Goal: Task Accomplishment & Management: Manage account settings

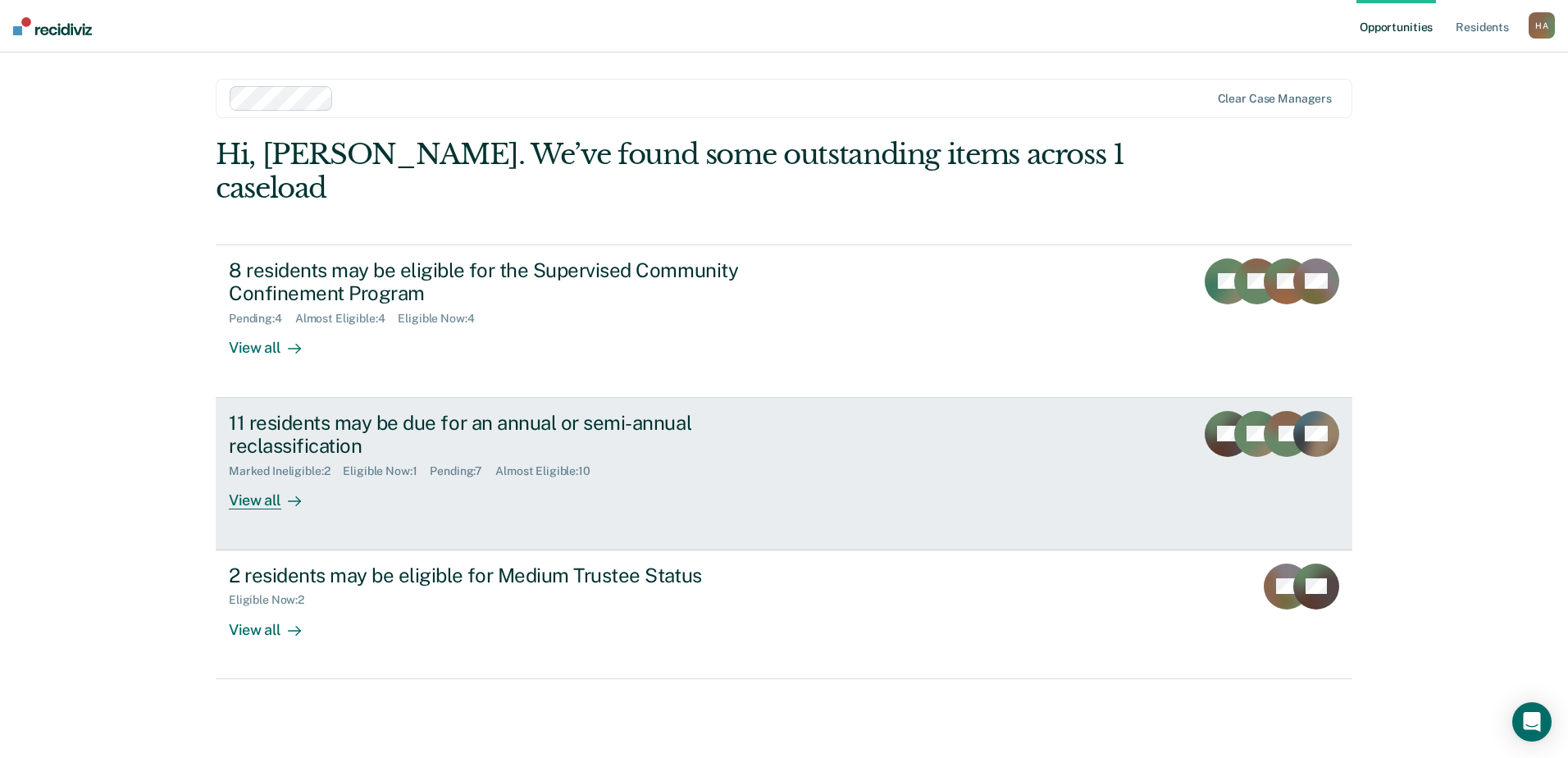
click at [555, 411] on div "11 residents may be due for an annual or semi-annual reclassification" at bounding box center [516, 434] width 575 height 48
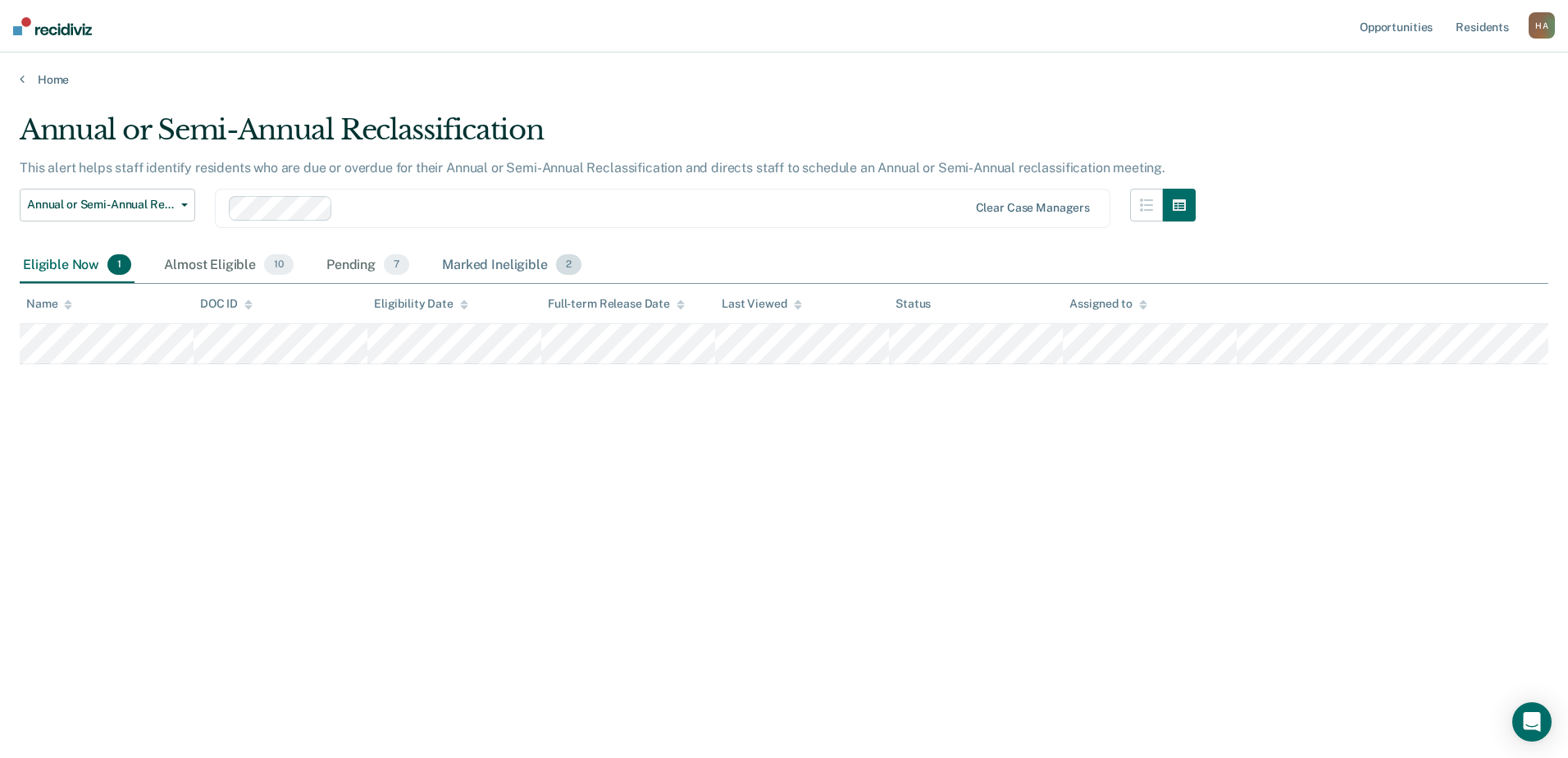
click at [491, 265] on div "Marked Ineligible 2" at bounding box center [512, 265] width 146 height 36
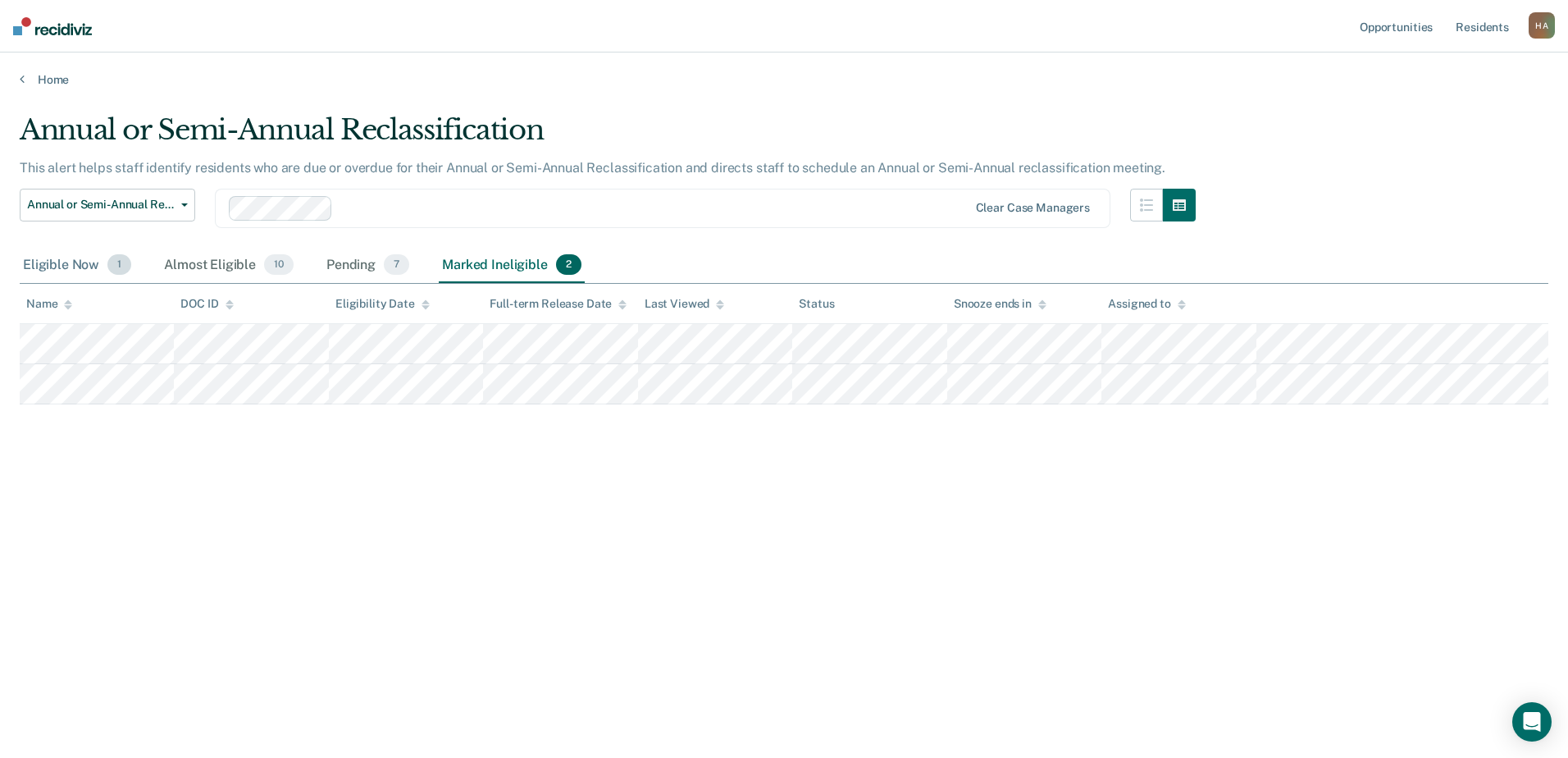
click at [70, 260] on div "Eligible Now 1" at bounding box center [77, 265] width 115 height 36
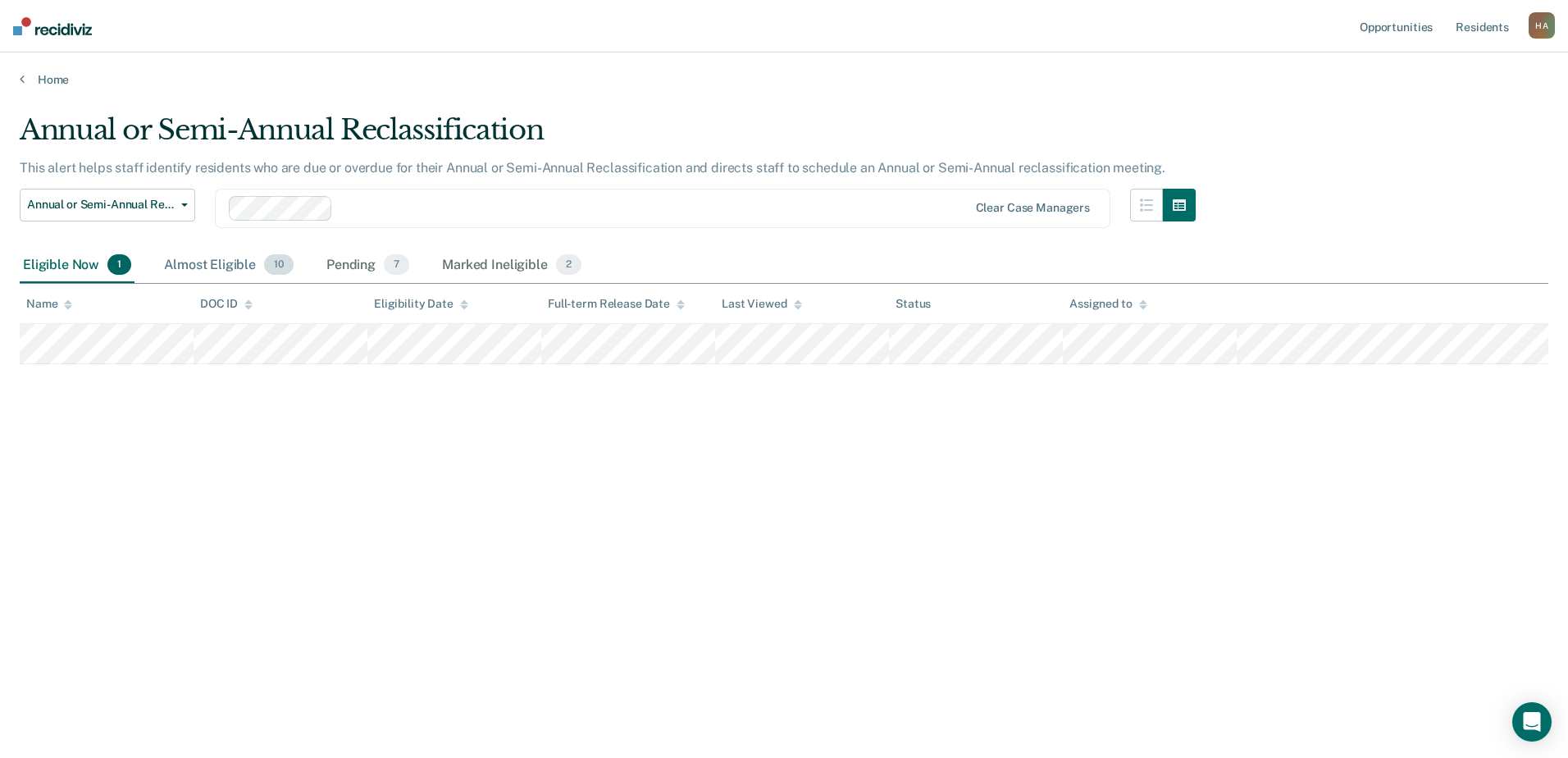
click at [207, 256] on div "Almost Eligible 10" at bounding box center [228, 265] width 136 height 36
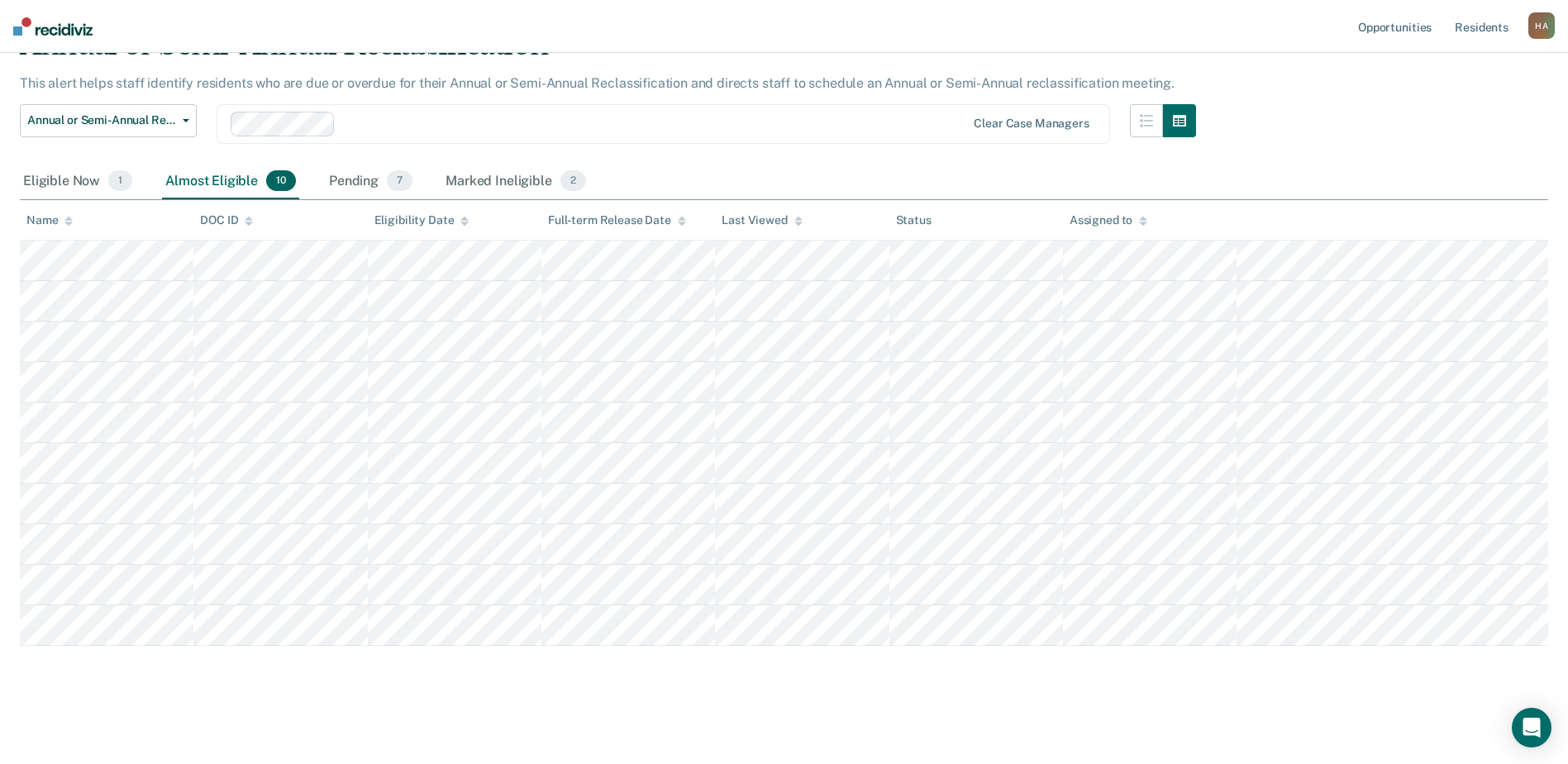
scroll to position [87, 0]
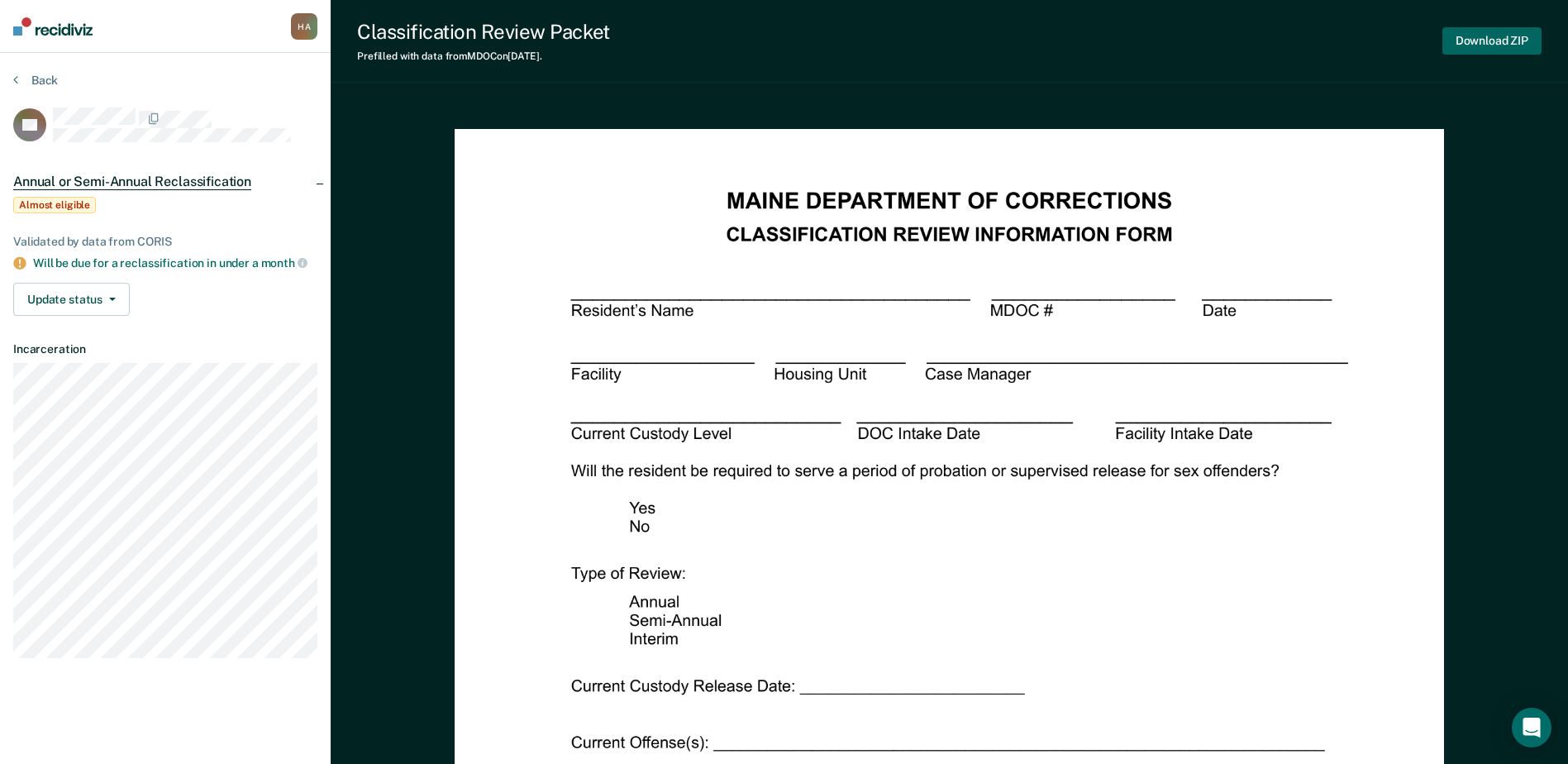
click at [1484, 46] on button "Download ZIP" at bounding box center [1491, 40] width 99 height 27
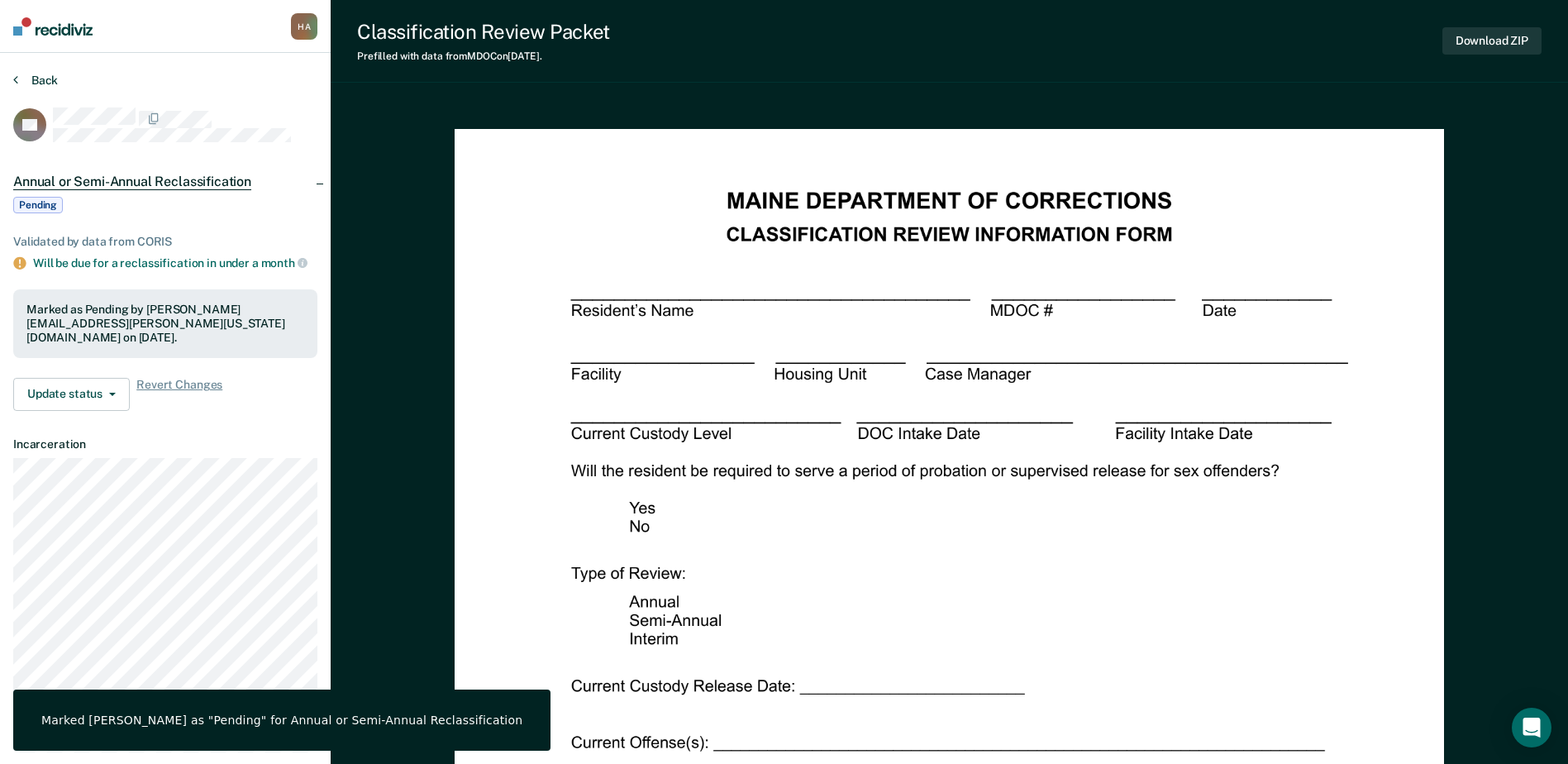
click at [35, 81] on button "Back" at bounding box center [36, 80] width 44 height 14
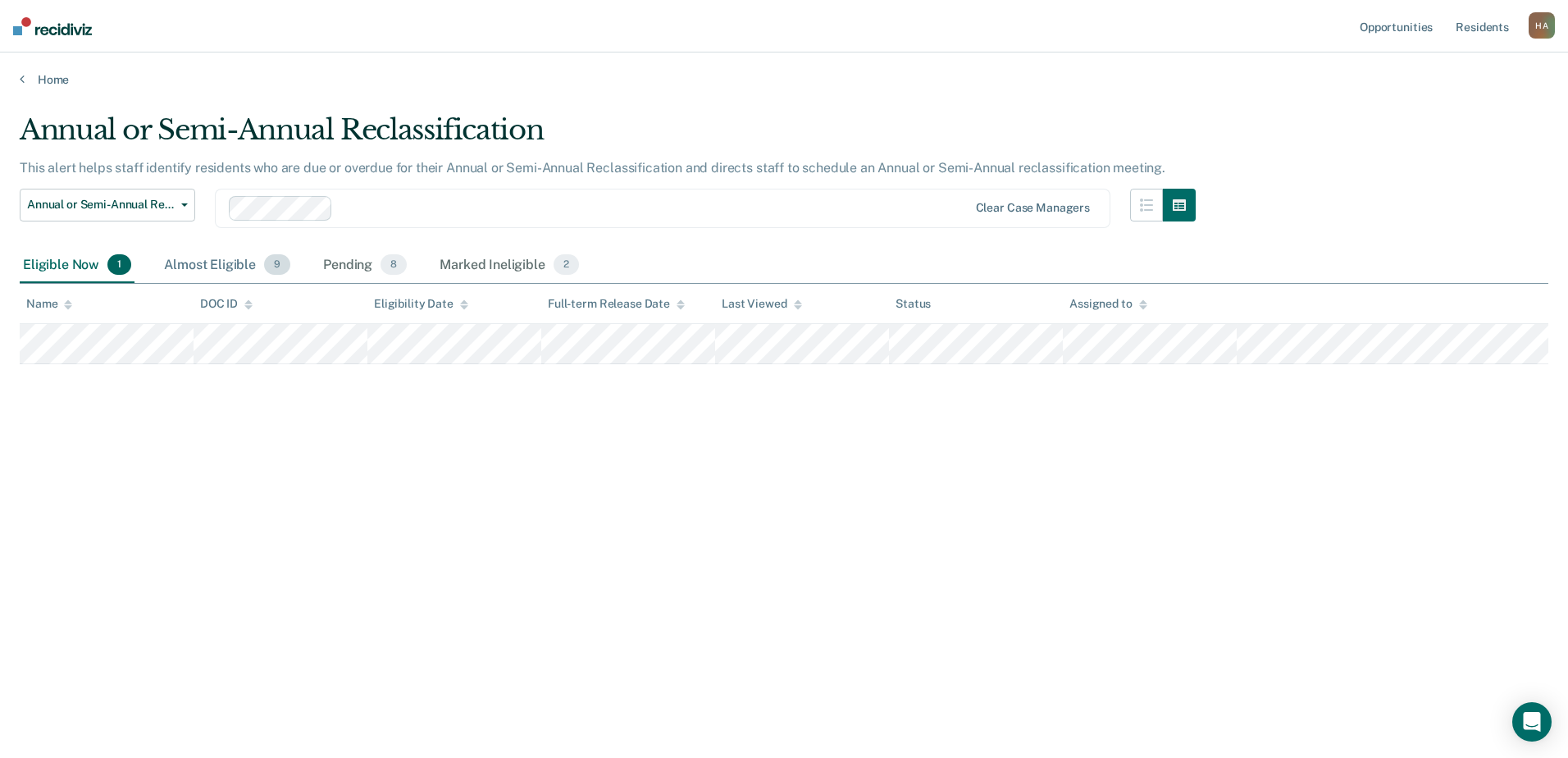
click at [213, 268] on div "Almost Eligible 9" at bounding box center [226, 265] width 133 height 36
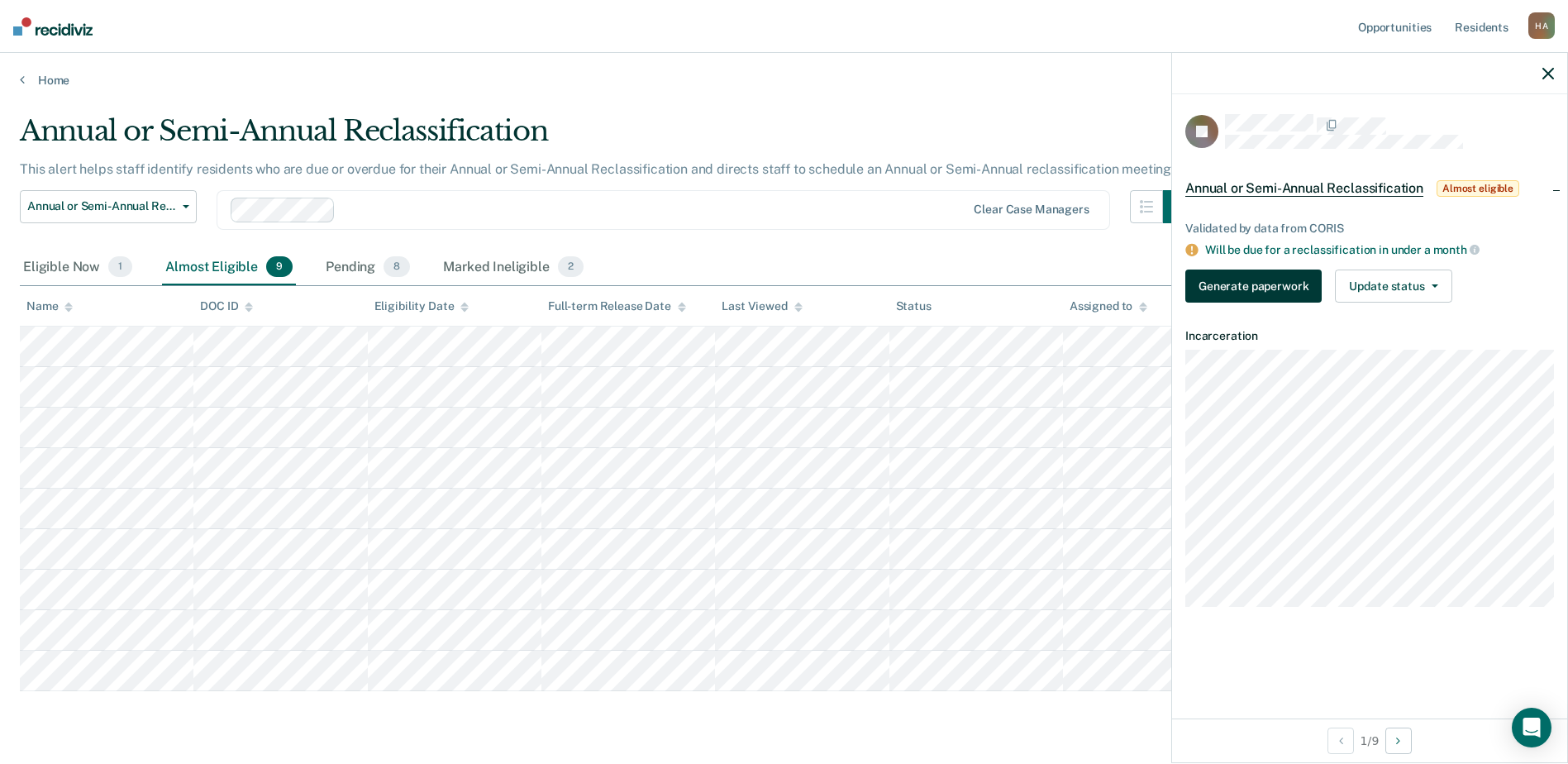
click at [1254, 293] on button "Generate paperwork" at bounding box center [1253, 286] width 137 height 33
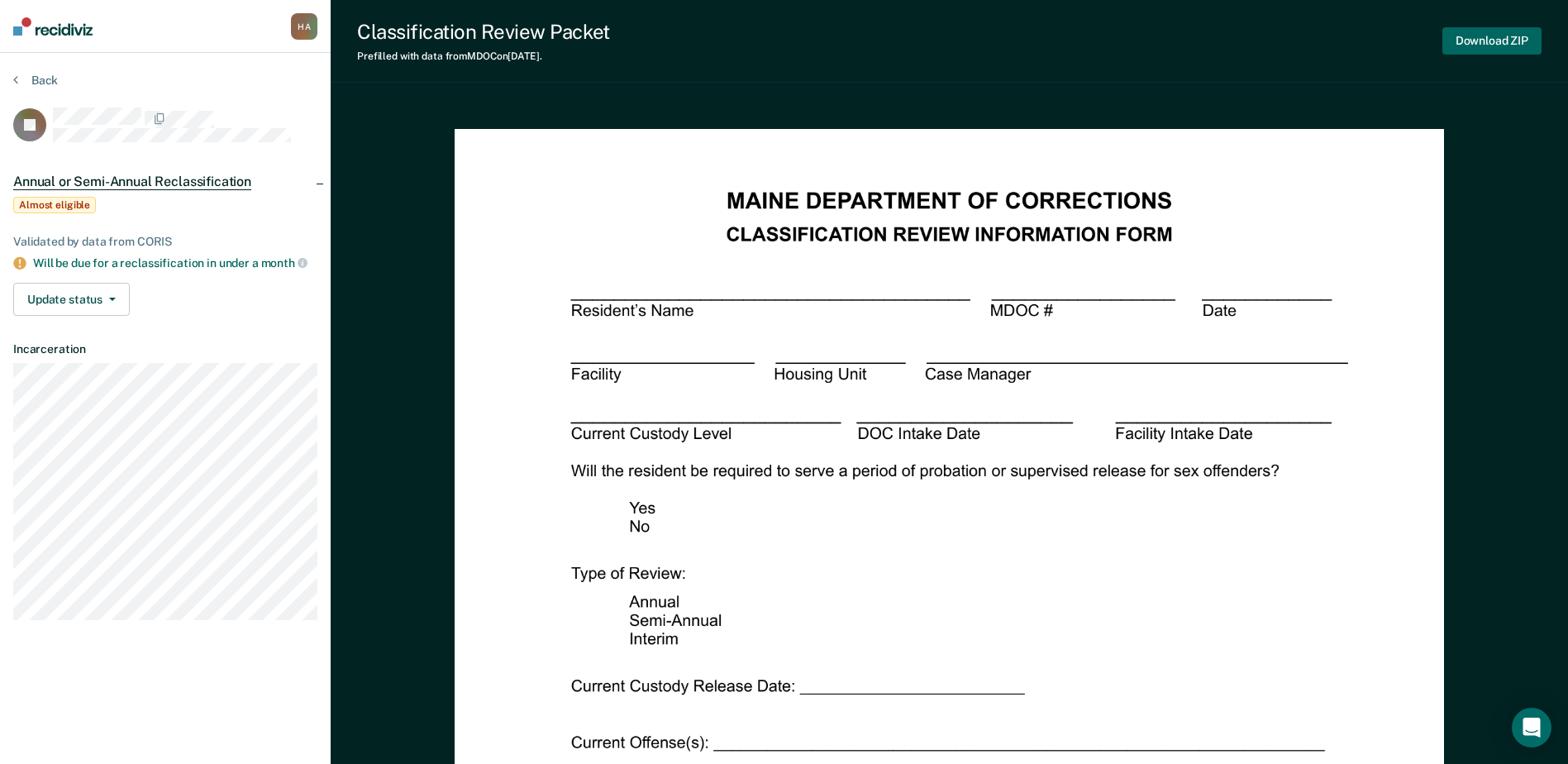
click at [1457, 46] on button "Download ZIP" at bounding box center [1491, 40] width 99 height 27
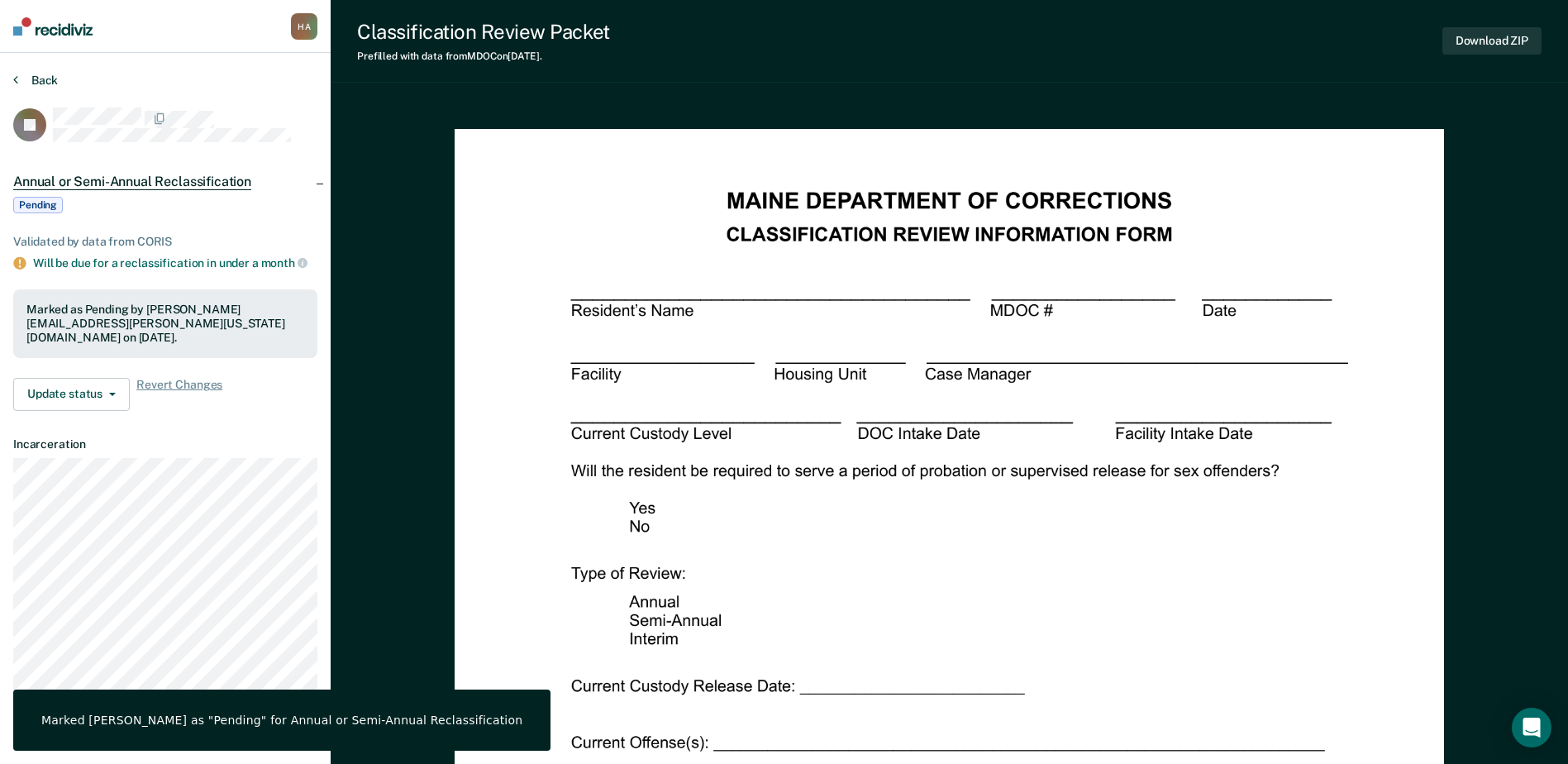
click at [43, 81] on button "Back" at bounding box center [36, 80] width 44 height 14
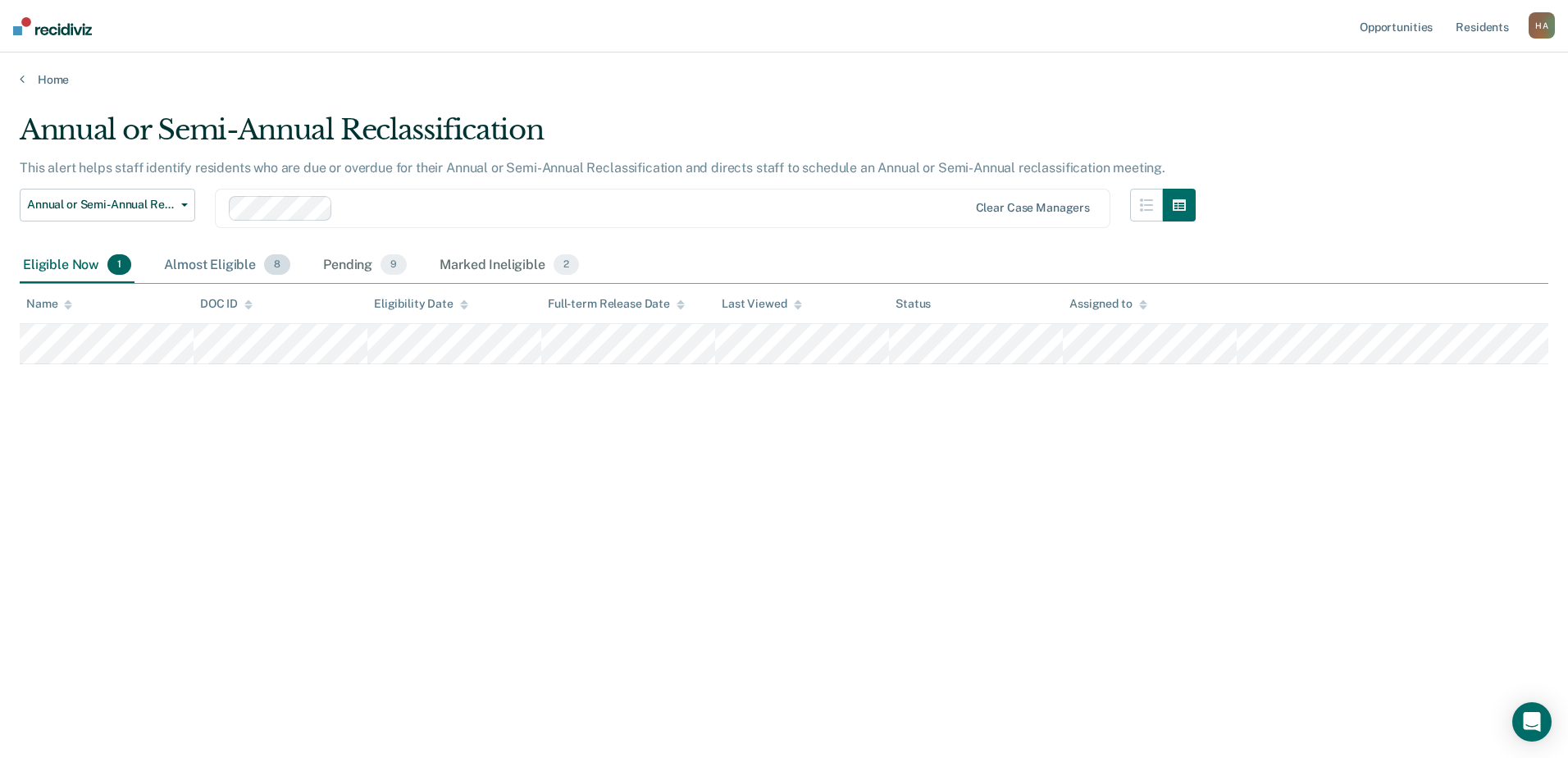
click at [229, 262] on div "Almost Eligible 8" at bounding box center [226, 265] width 133 height 36
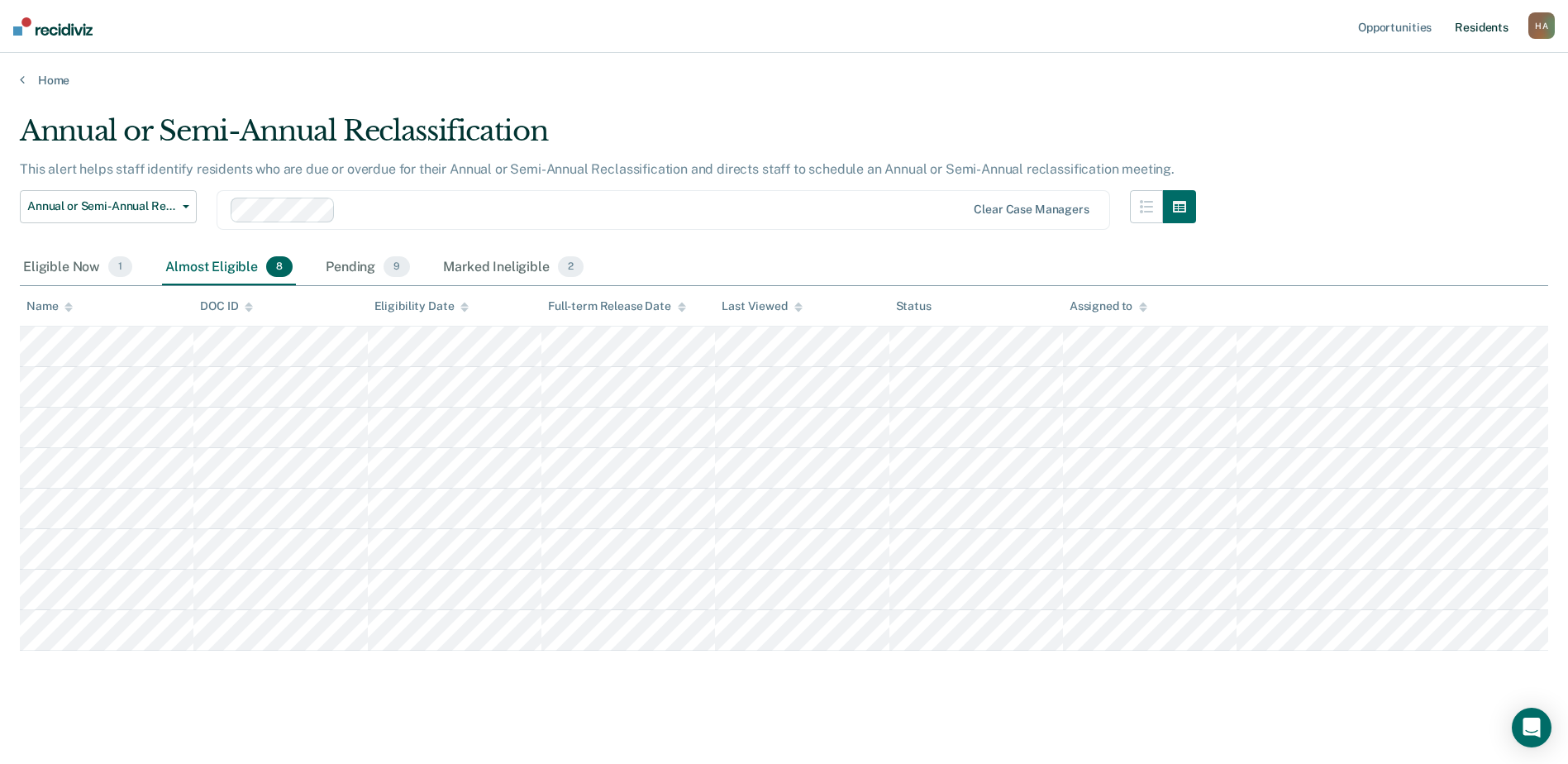
click at [1486, 25] on link "Resident s" at bounding box center [1481, 26] width 61 height 53
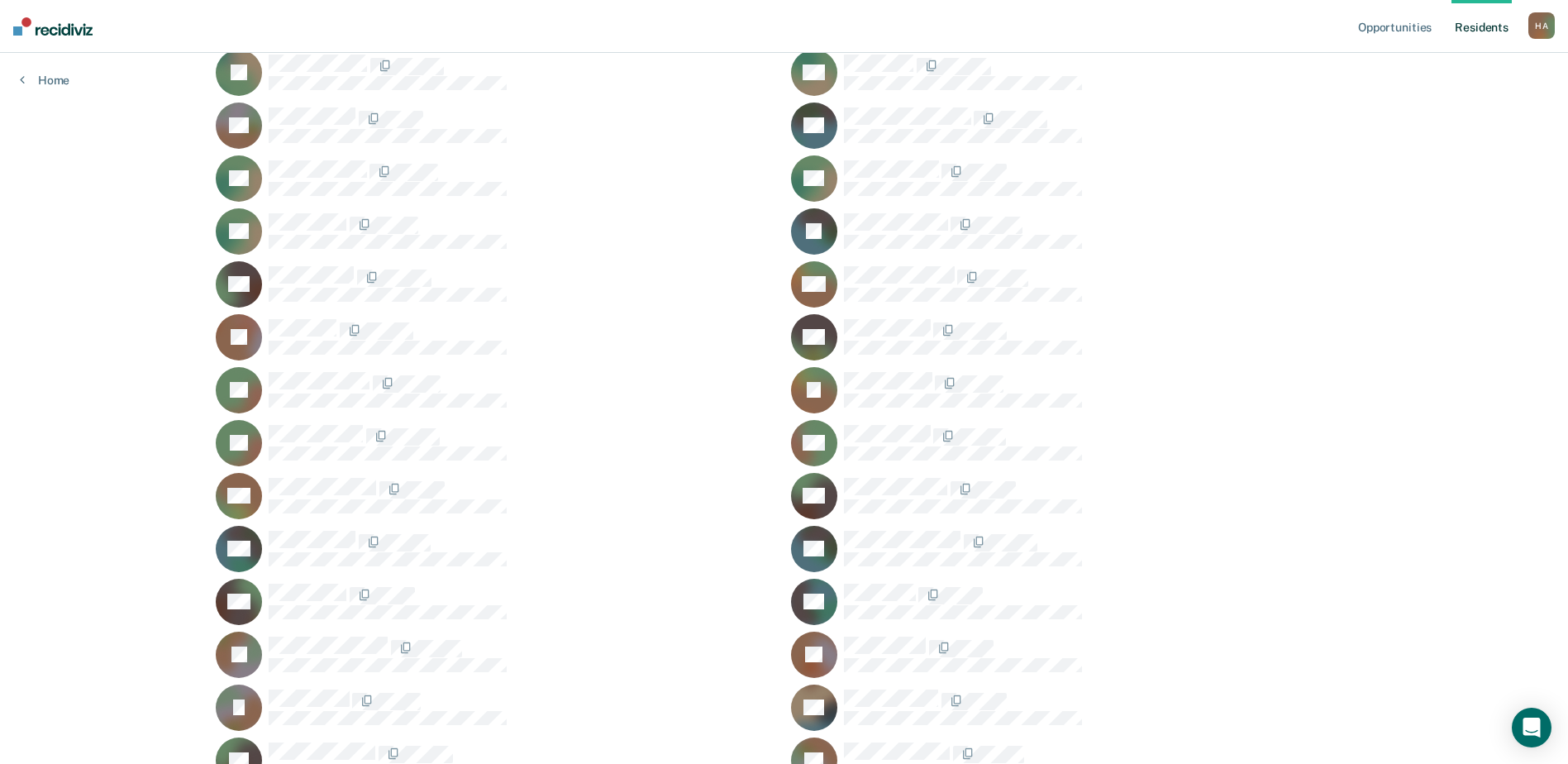
scroll to position [744, 0]
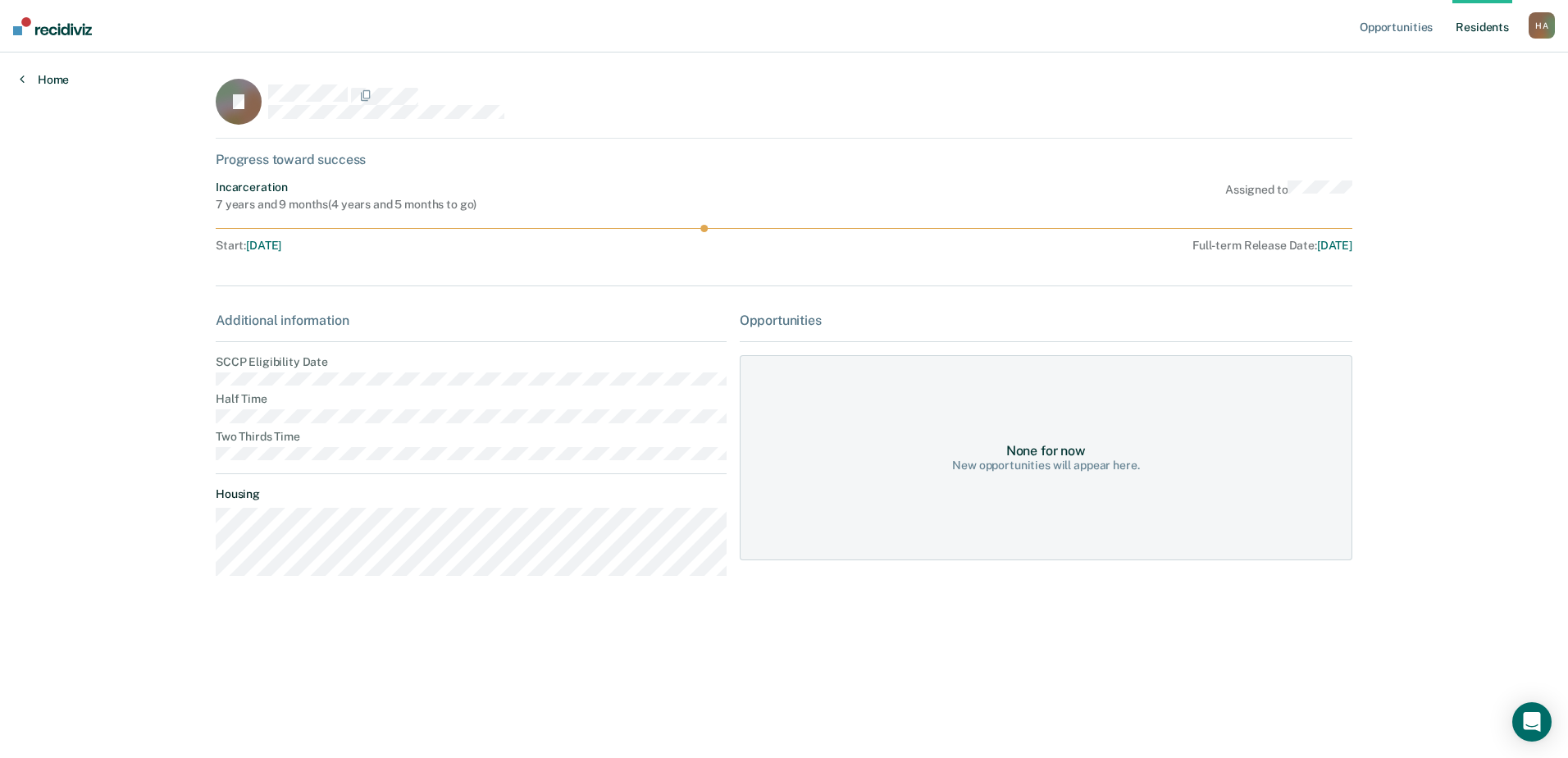
click at [52, 77] on link "Home" at bounding box center [45, 79] width 50 height 14
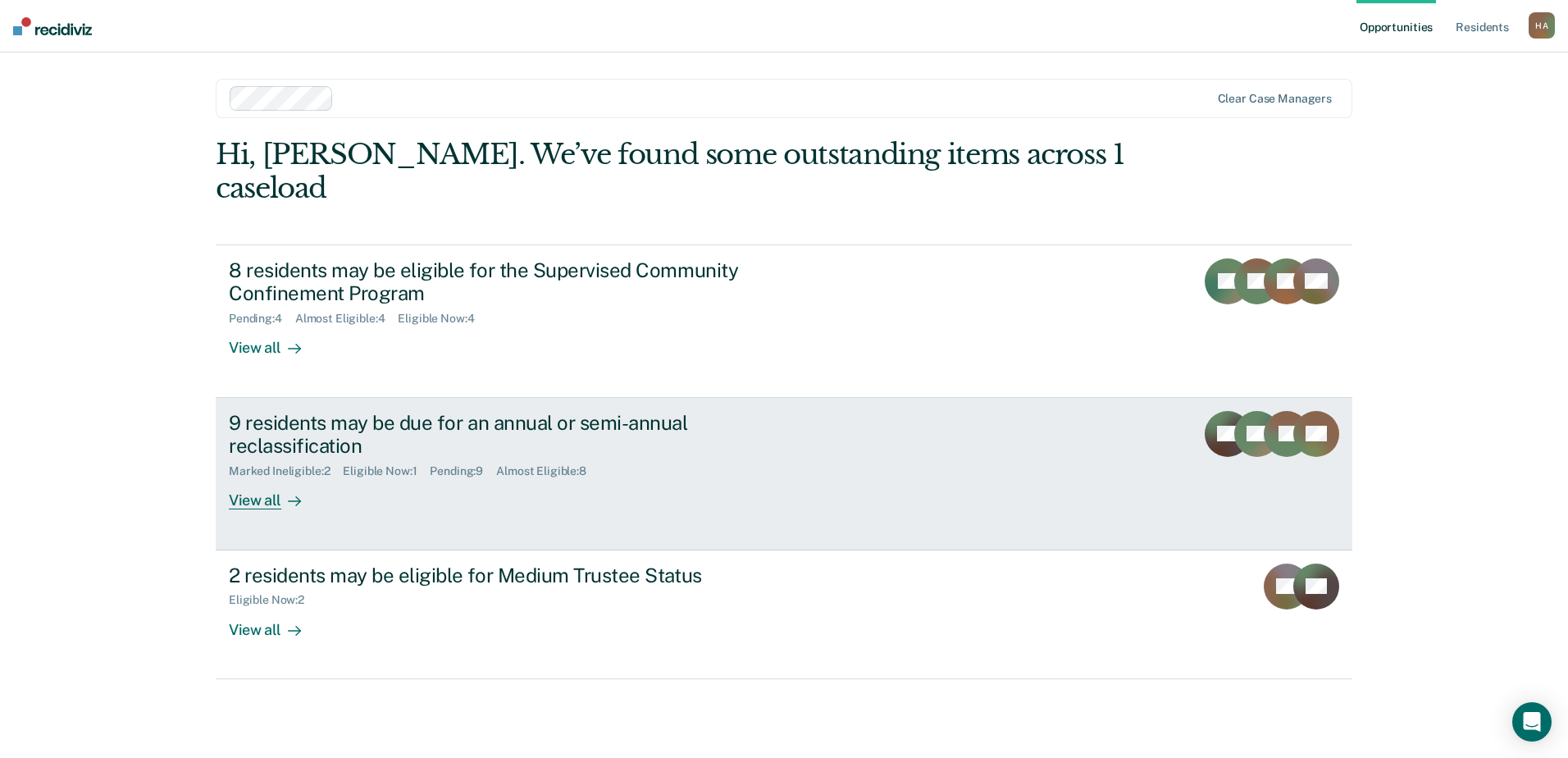
click at [417, 411] on div "9 residents may be due for an annual or semi-annual reclassification" at bounding box center [516, 434] width 575 height 48
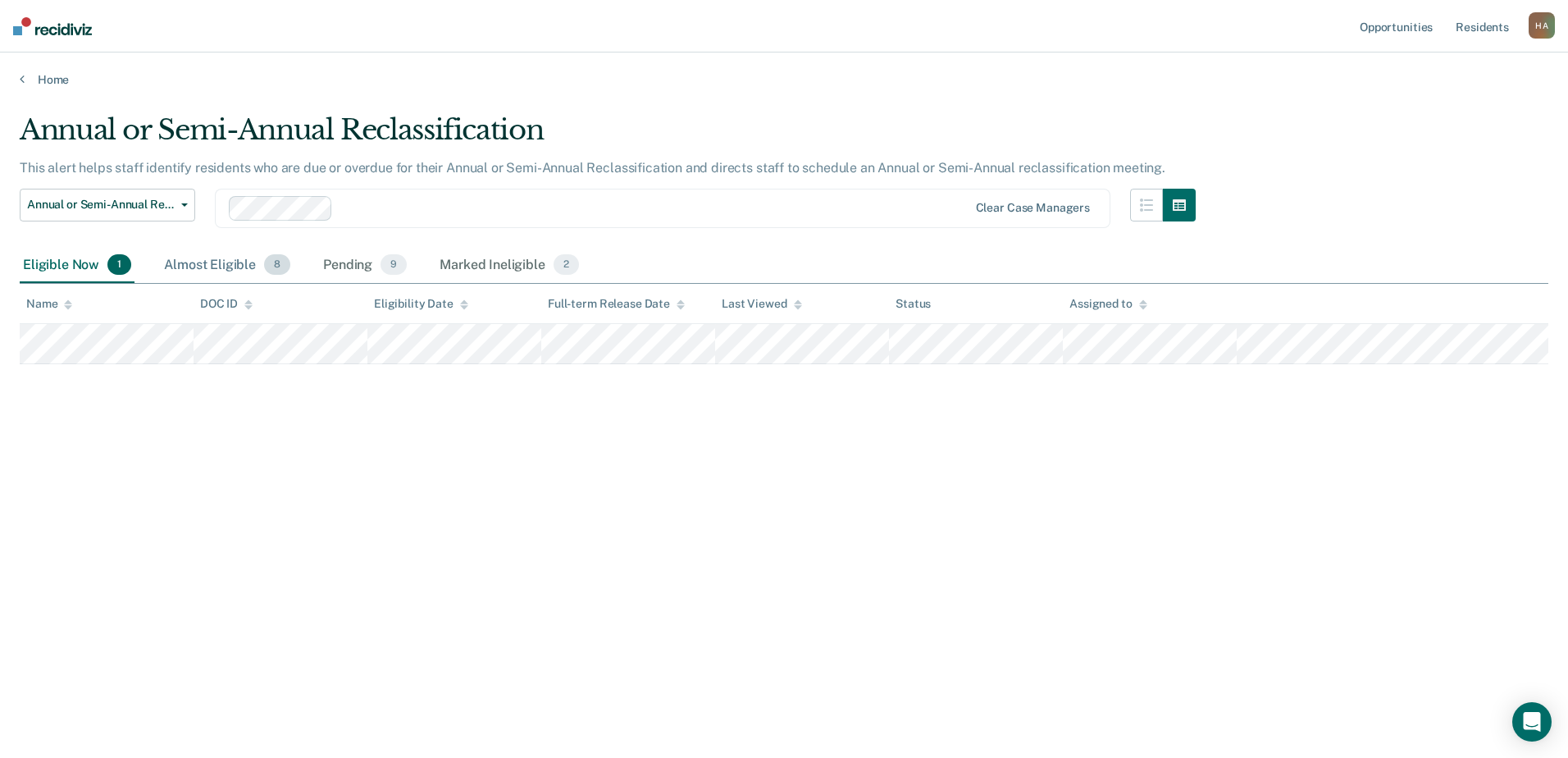
click at [207, 259] on div "Almost Eligible 8" at bounding box center [226, 265] width 133 height 36
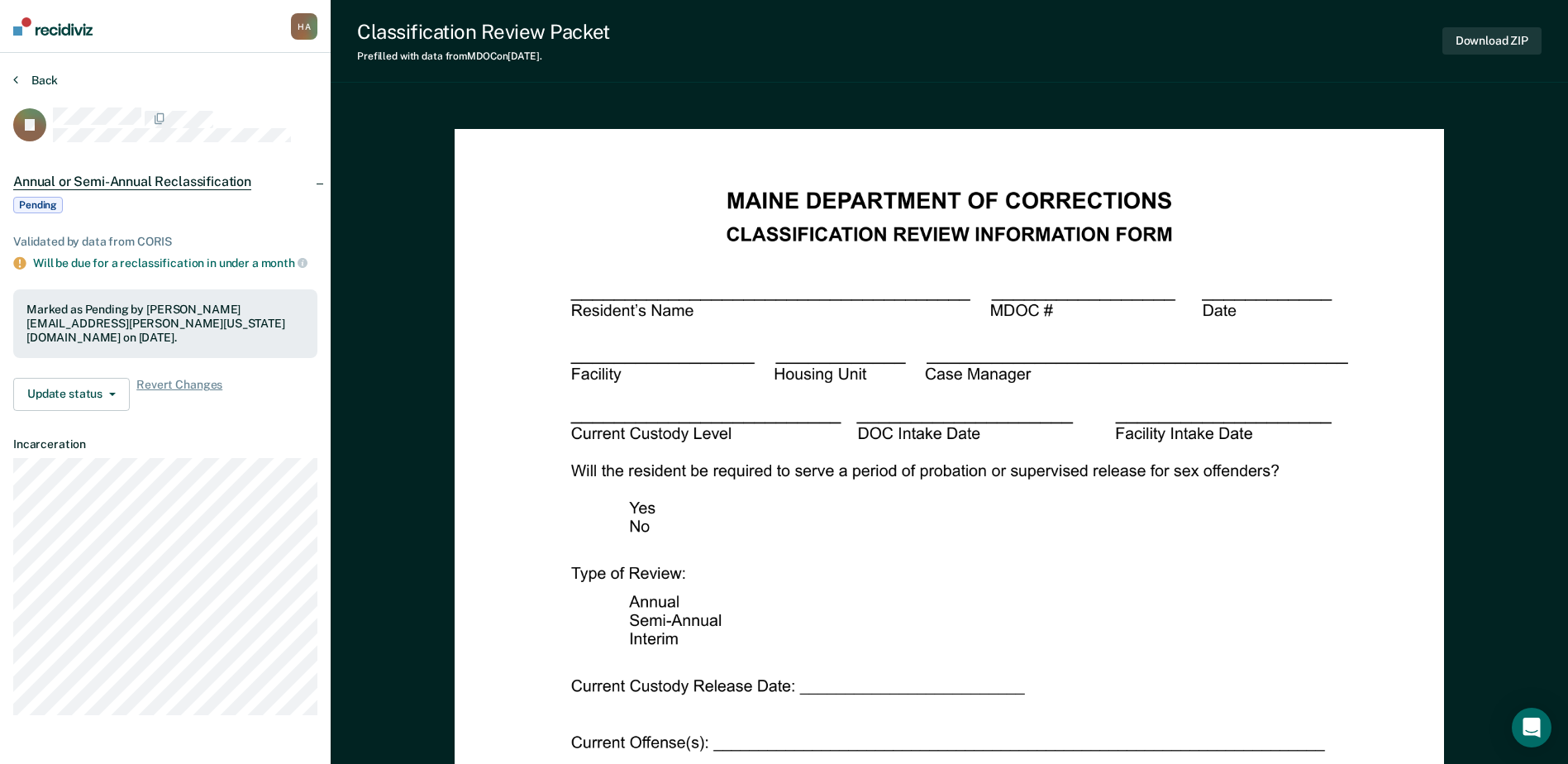
click at [42, 76] on button "Back" at bounding box center [36, 80] width 44 height 14
